Goal: Navigation & Orientation: Find specific page/section

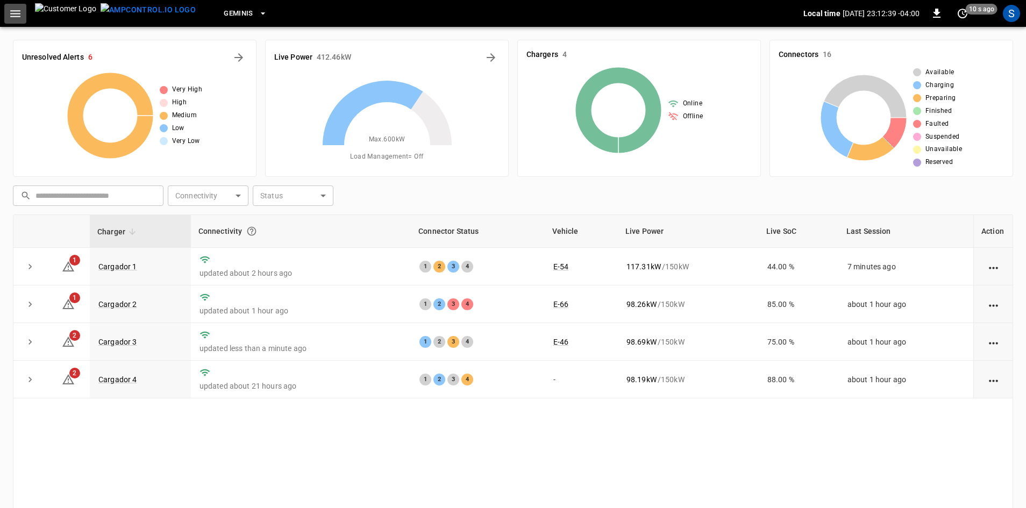
click at [12, 12] on icon "button" at bounding box center [15, 13] width 13 height 13
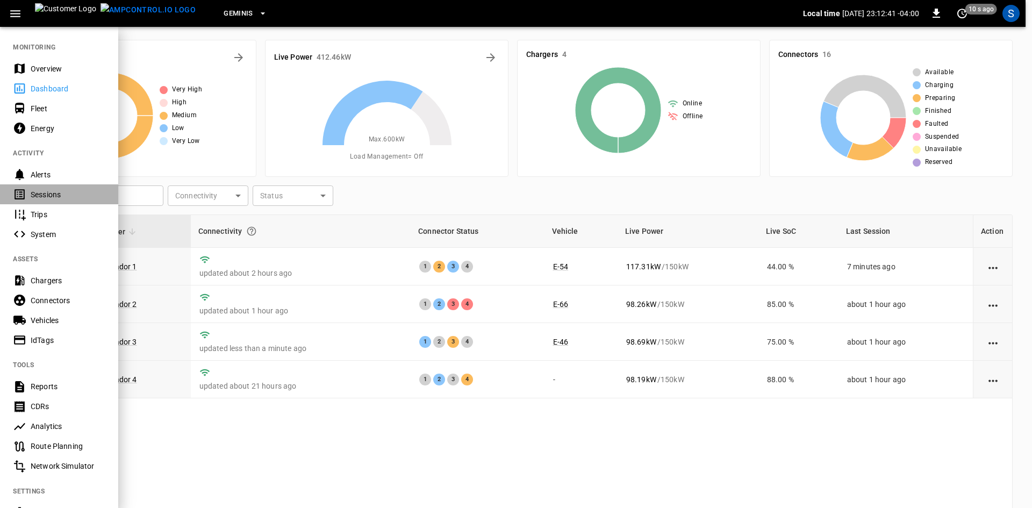
click at [58, 191] on div "Sessions" at bounding box center [68, 194] width 75 height 11
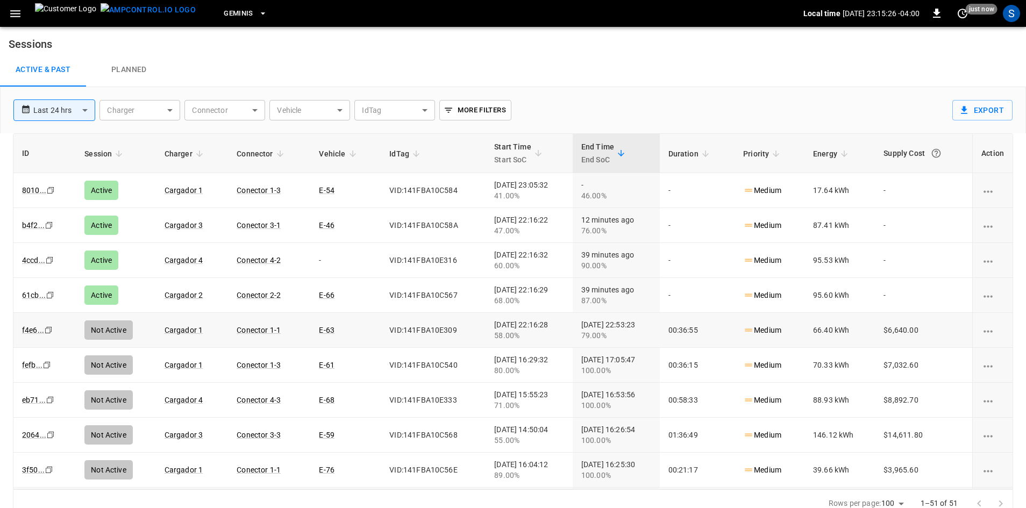
click at [4, 4] on button "button" at bounding box center [15, 14] width 22 height 20
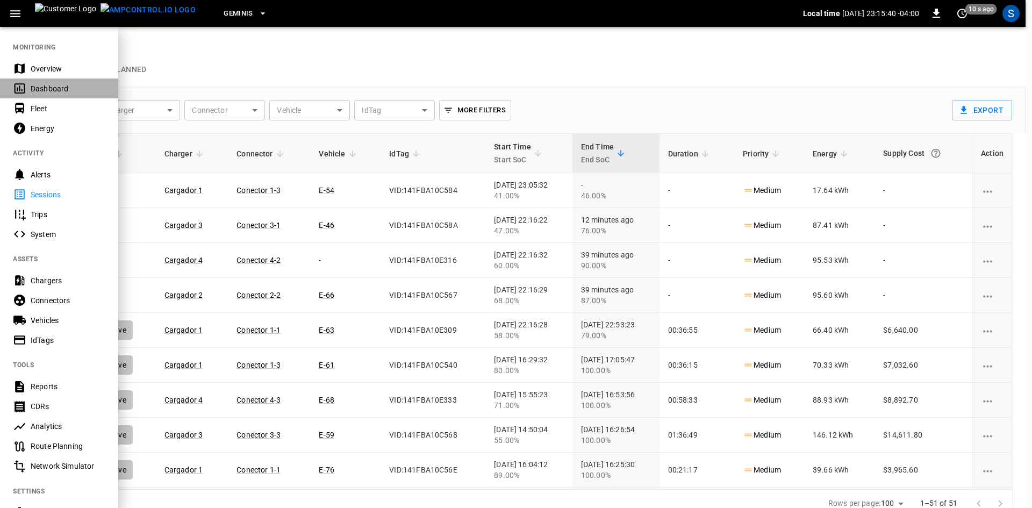
click at [46, 86] on div "Dashboard" at bounding box center [68, 88] width 75 height 11
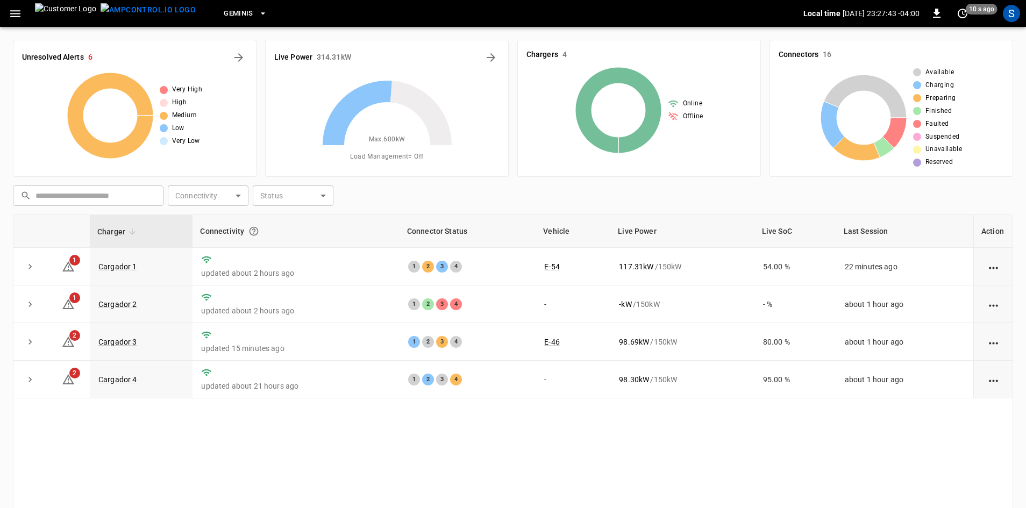
click at [17, 11] on icon "button" at bounding box center [15, 13] width 10 height 7
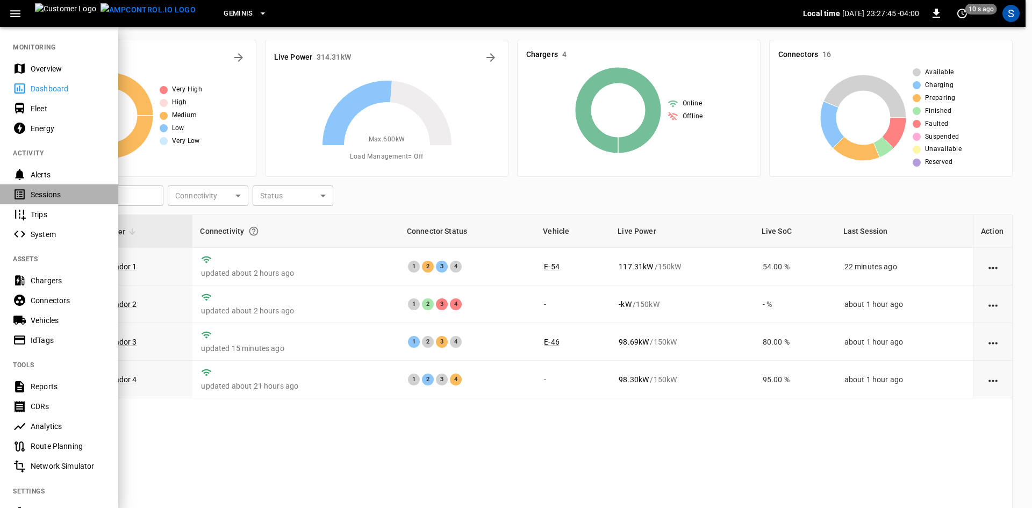
click at [46, 192] on div "Sessions" at bounding box center [68, 194] width 75 height 11
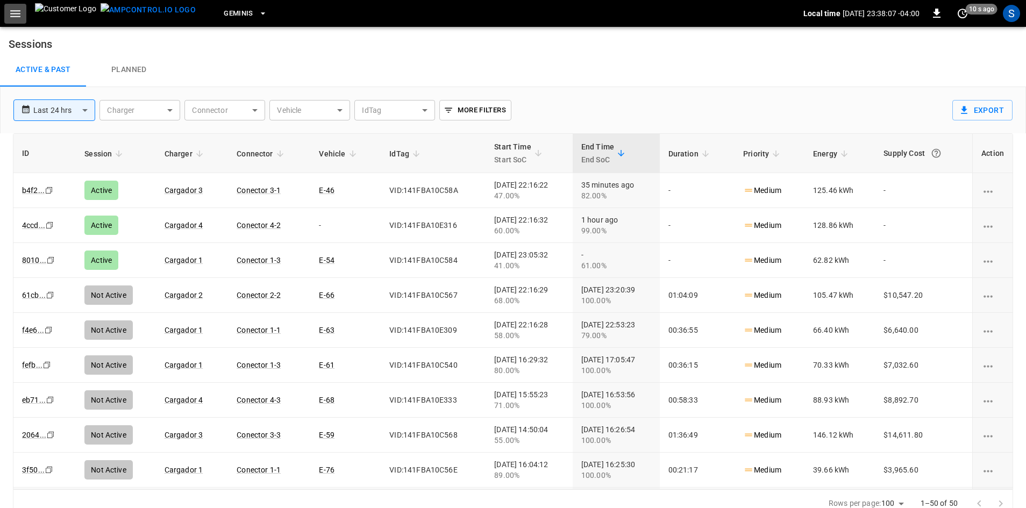
click at [13, 15] on icon "button" at bounding box center [15, 13] width 13 height 13
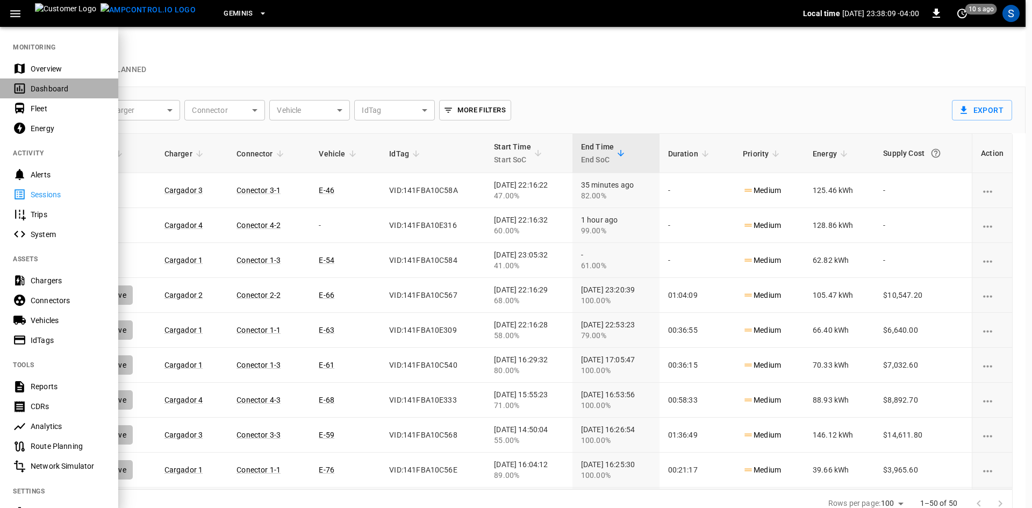
click at [64, 90] on div "Dashboard" at bounding box center [68, 88] width 75 height 11
